Goal: Task Accomplishment & Management: Use online tool/utility

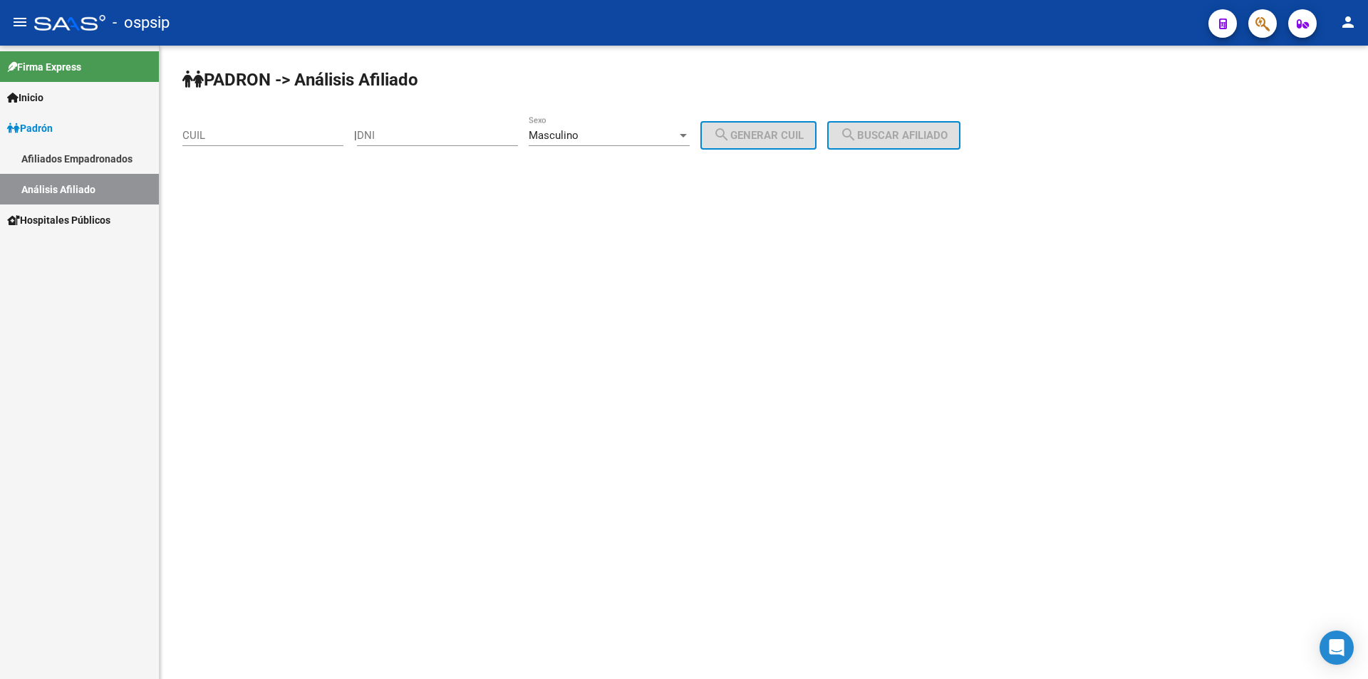
click at [452, 128] on div "DNI" at bounding box center [437, 130] width 161 height 31
type input "25494396"
click at [794, 126] on button "search Generar CUIL" at bounding box center [758, 135] width 116 height 28
type input "20-25494396-8"
click at [897, 125] on button "search Buscar afiliado" at bounding box center [893, 135] width 133 height 28
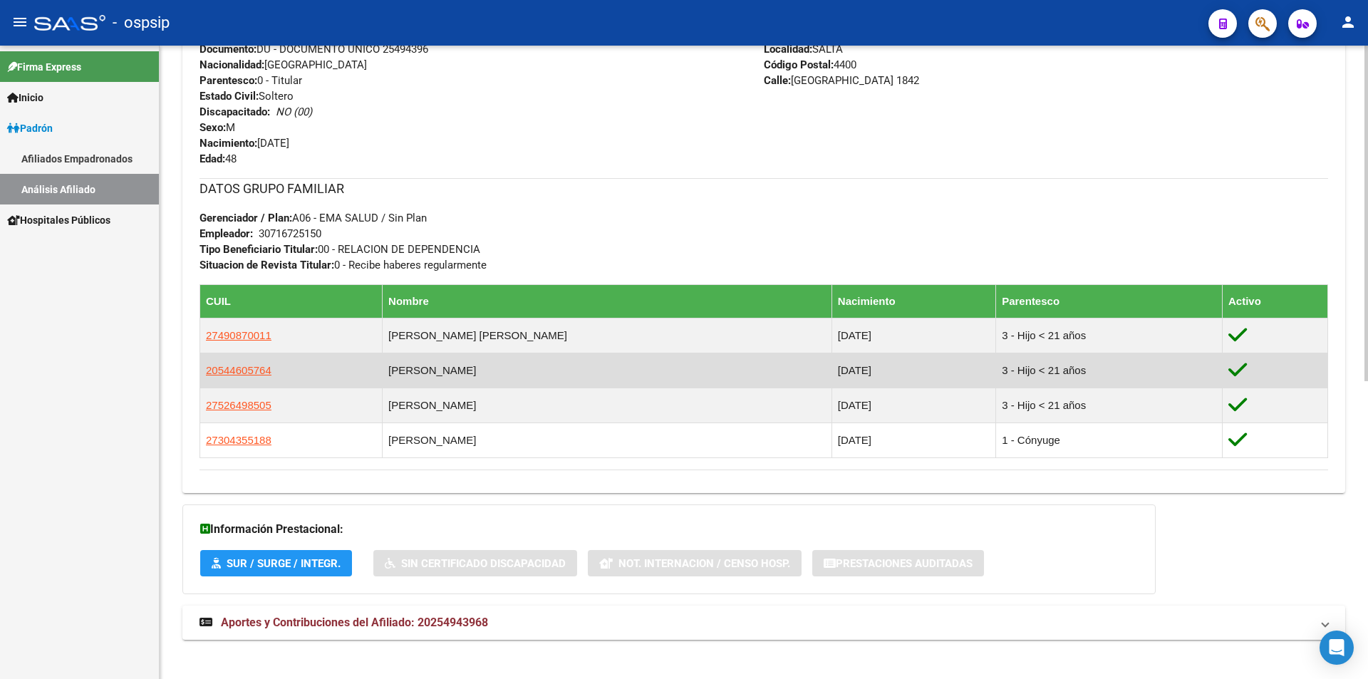
scroll to position [491, 0]
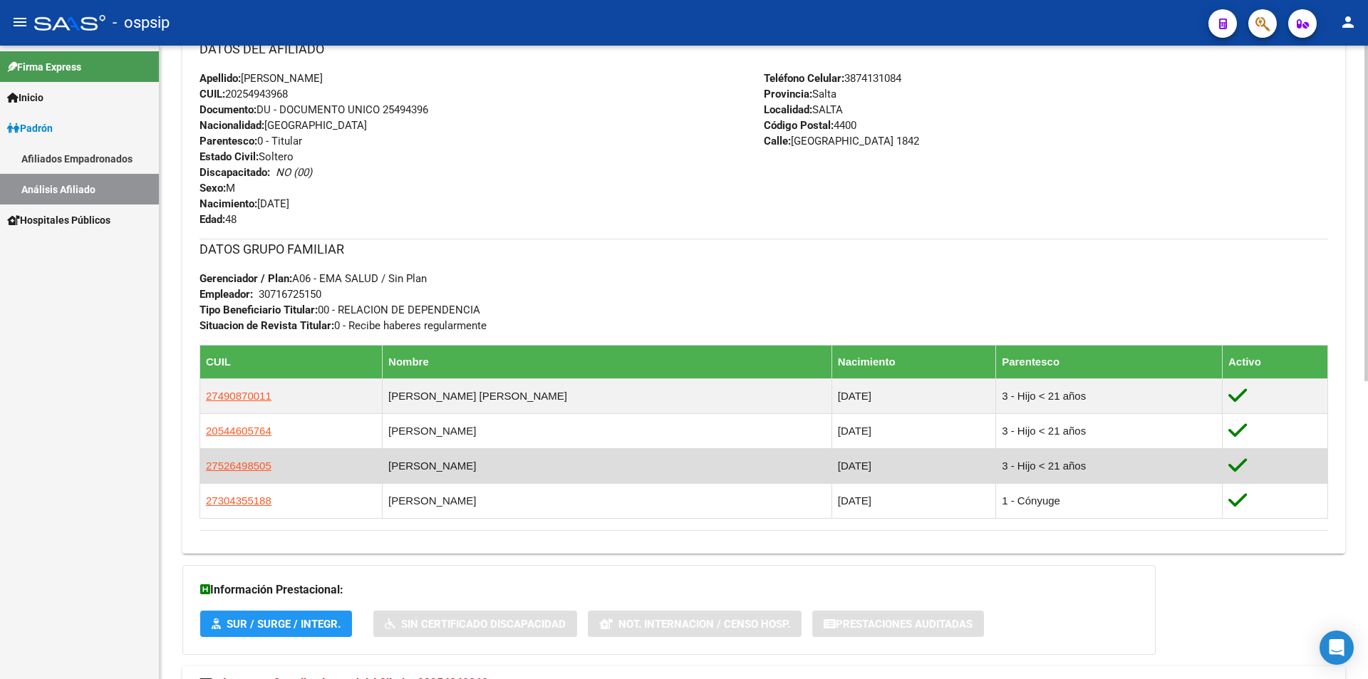
click at [556, 469] on td "[PERSON_NAME]" at bounding box center [608, 465] width 450 height 35
click at [831, 459] on td "[DATE]" at bounding box center [913, 465] width 164 height 35
click at [237, 462] on span "27526498505" at bounding box center [239, 466] width 66 height 12
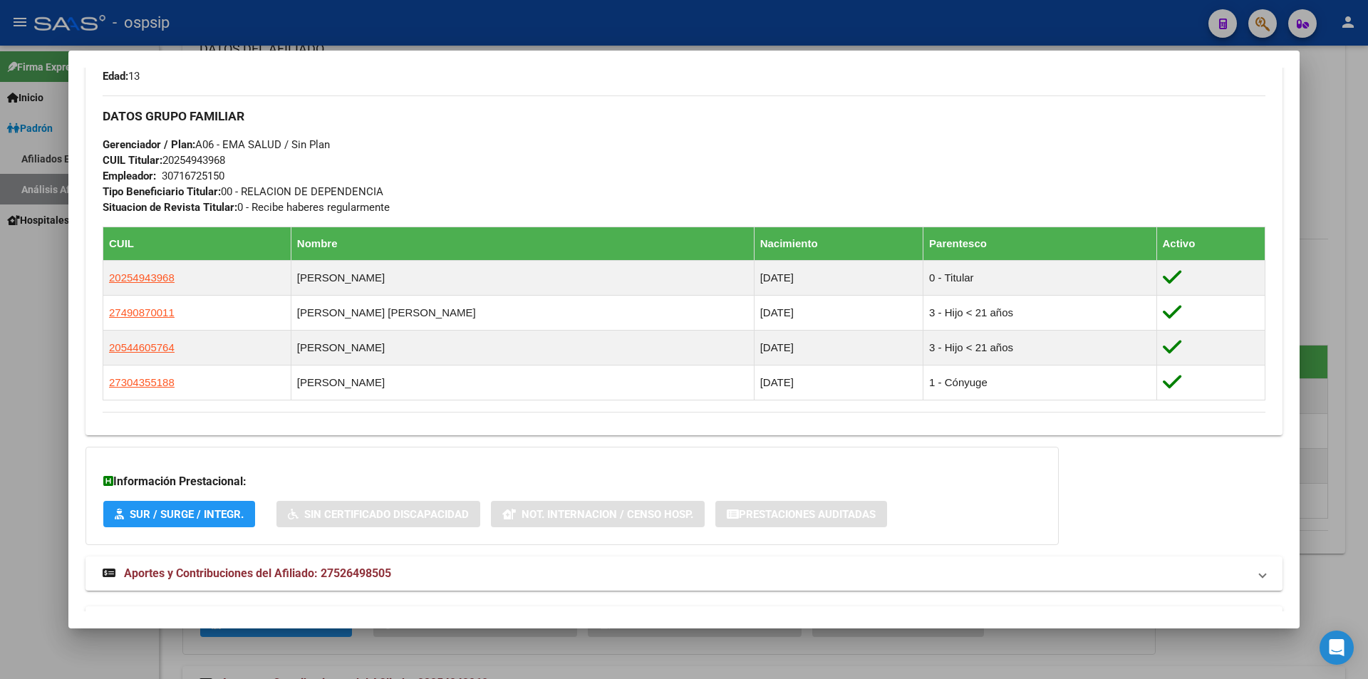
scroll to position [444, 0]
